Goal: Transaction & Acquisition: Book appointment/travel/reservation

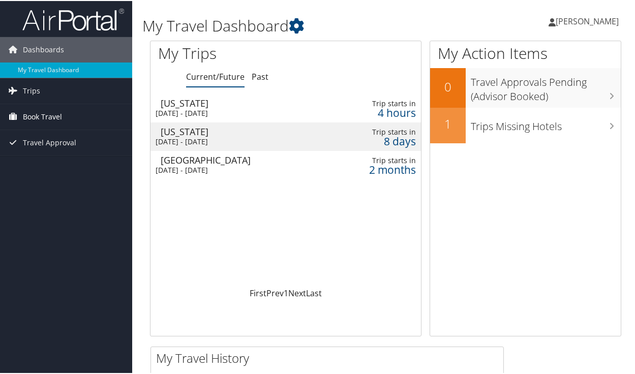
click at [45, 113] on span "Book Travel" at bounding box center [42, 115] width 39 height 25
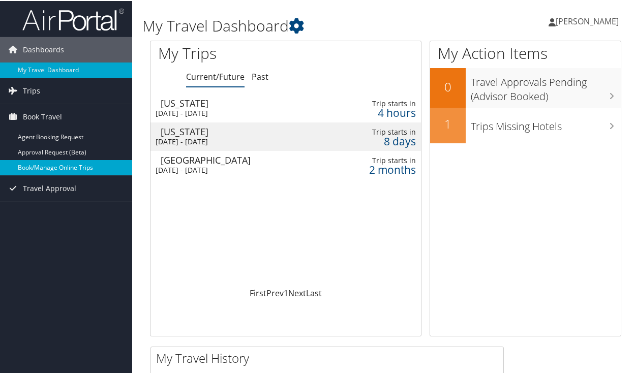
click at [55, 170] on link "Book/Manage Online Trips" at bounding box center [66, 166] width 132 height 15
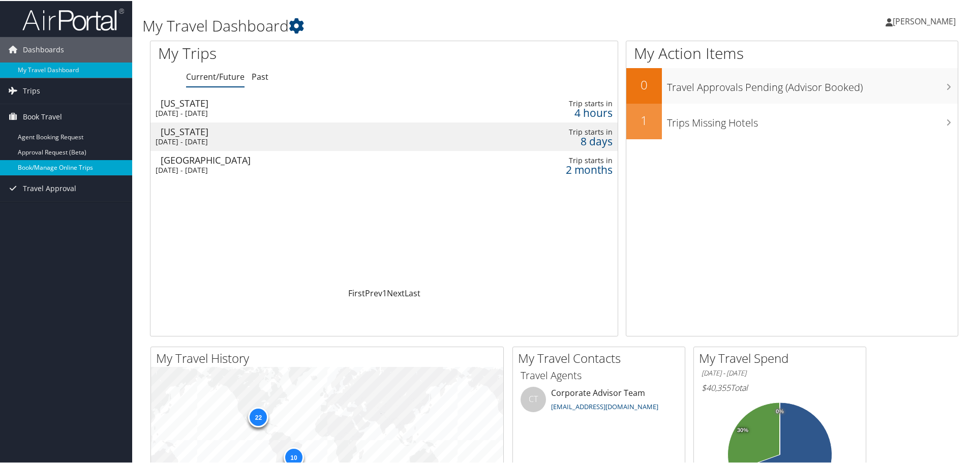
click at [46, 164] on link "Book/Manage Online Trips" at bounding box center [66, 166] width 132 height 15
click at [64, 167] on link "Book/Manage Online Trips" at bounding box center [66, 166] width 132 height 15
